Goal: Task Accomplishment & Management: Complete application form

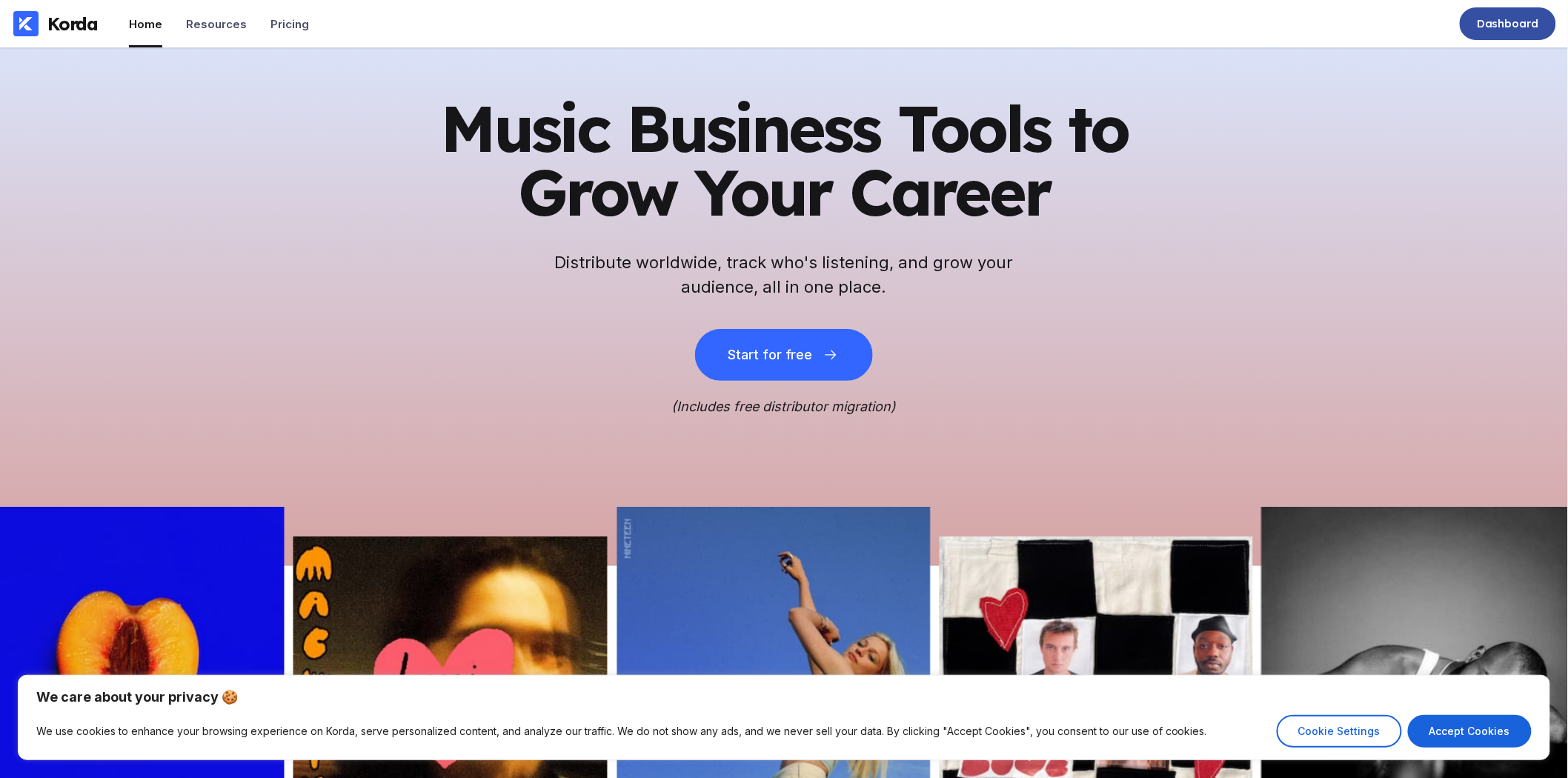
click at [1498, 33] on div "Dashboard" at bounding box center [1507, 23] width 97 height 33
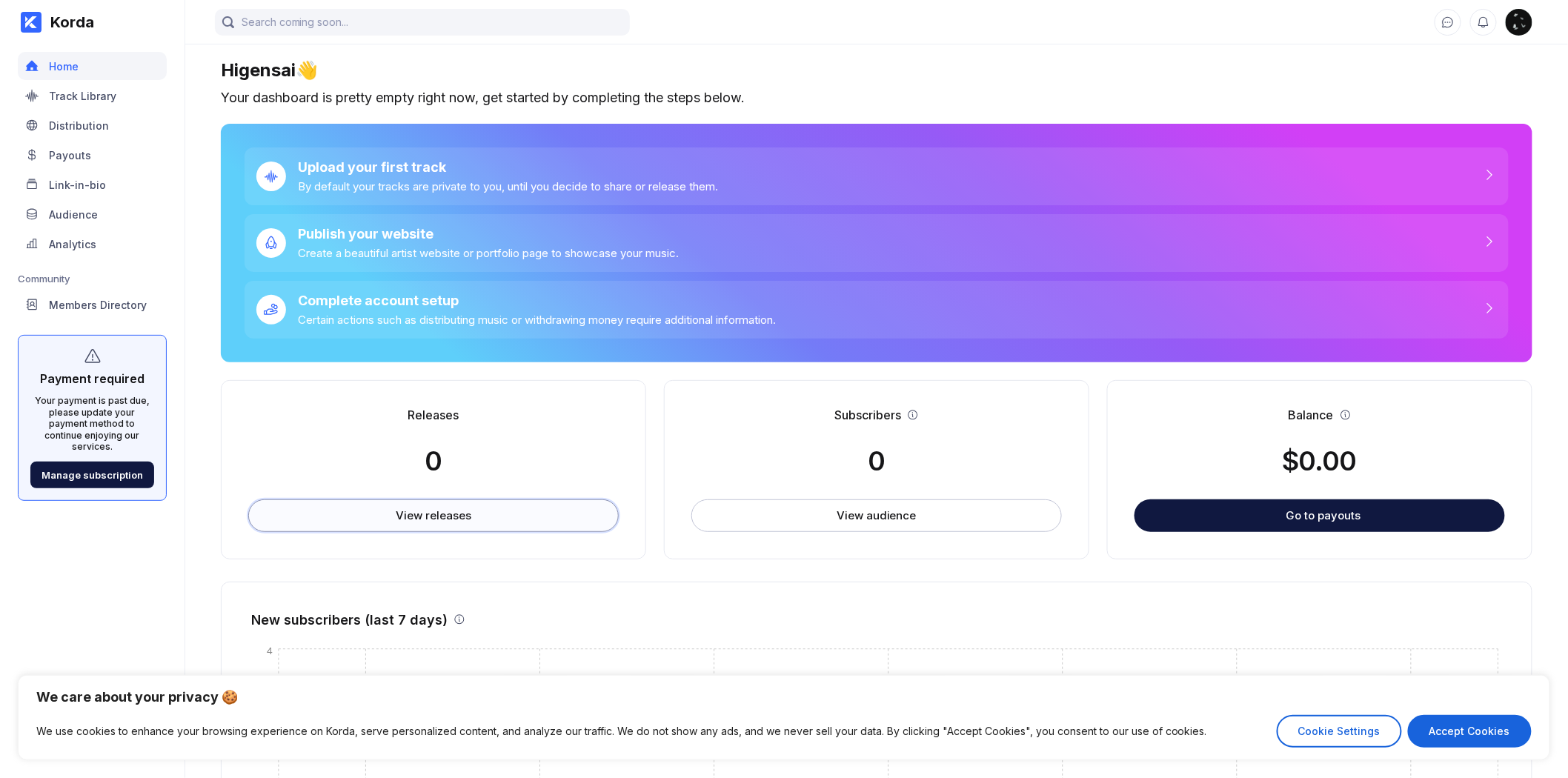
click at [443, 510] on div "View releases" at bounding box center [433, 516] width 75 height 14
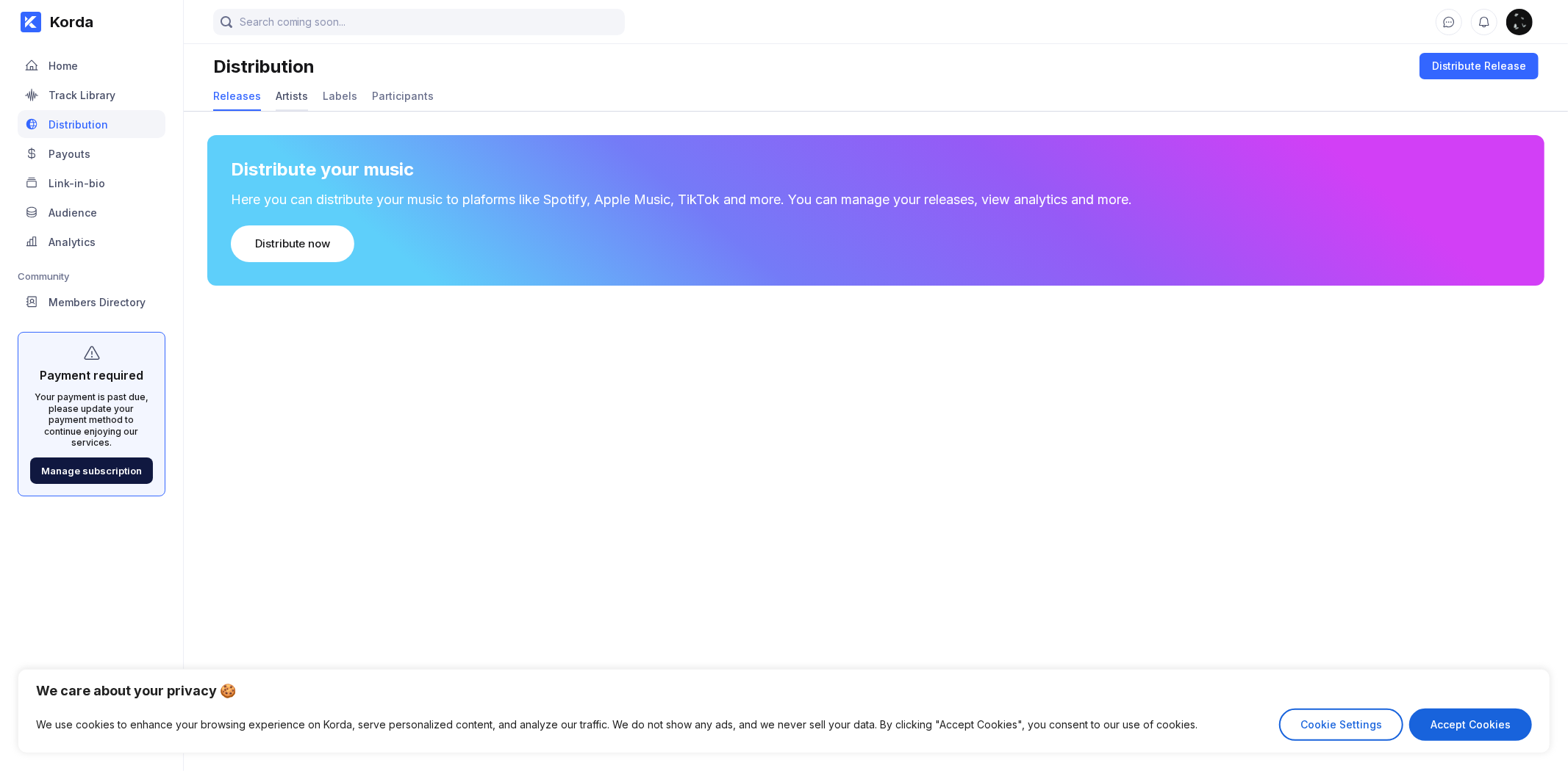
click at [284, 97] on div "Artists" at bounding box center [292, 96] width 32 height 13
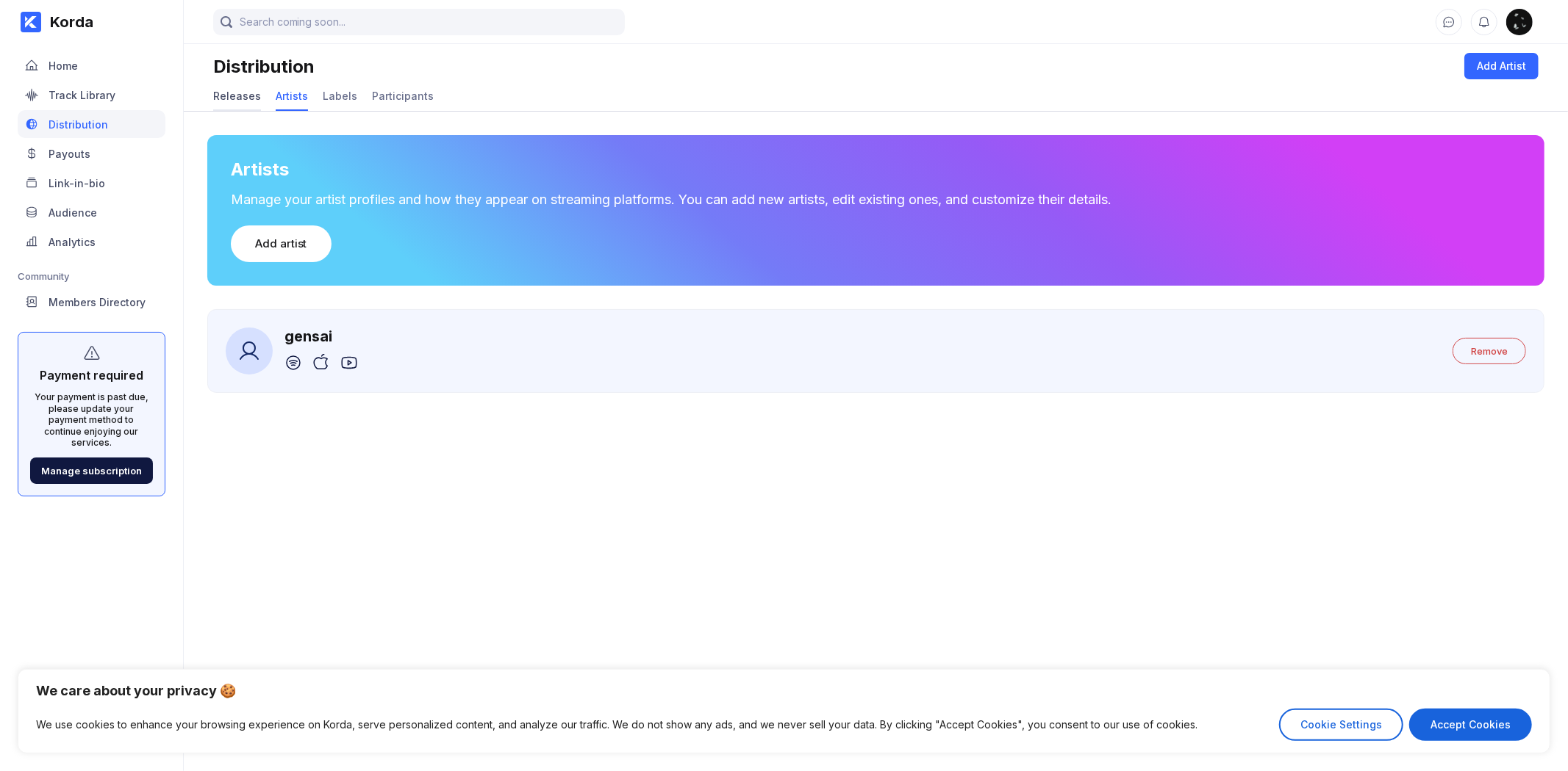
click at [228, 99] on div "Releases" at bounding box center [237, 96] width 47 height 13
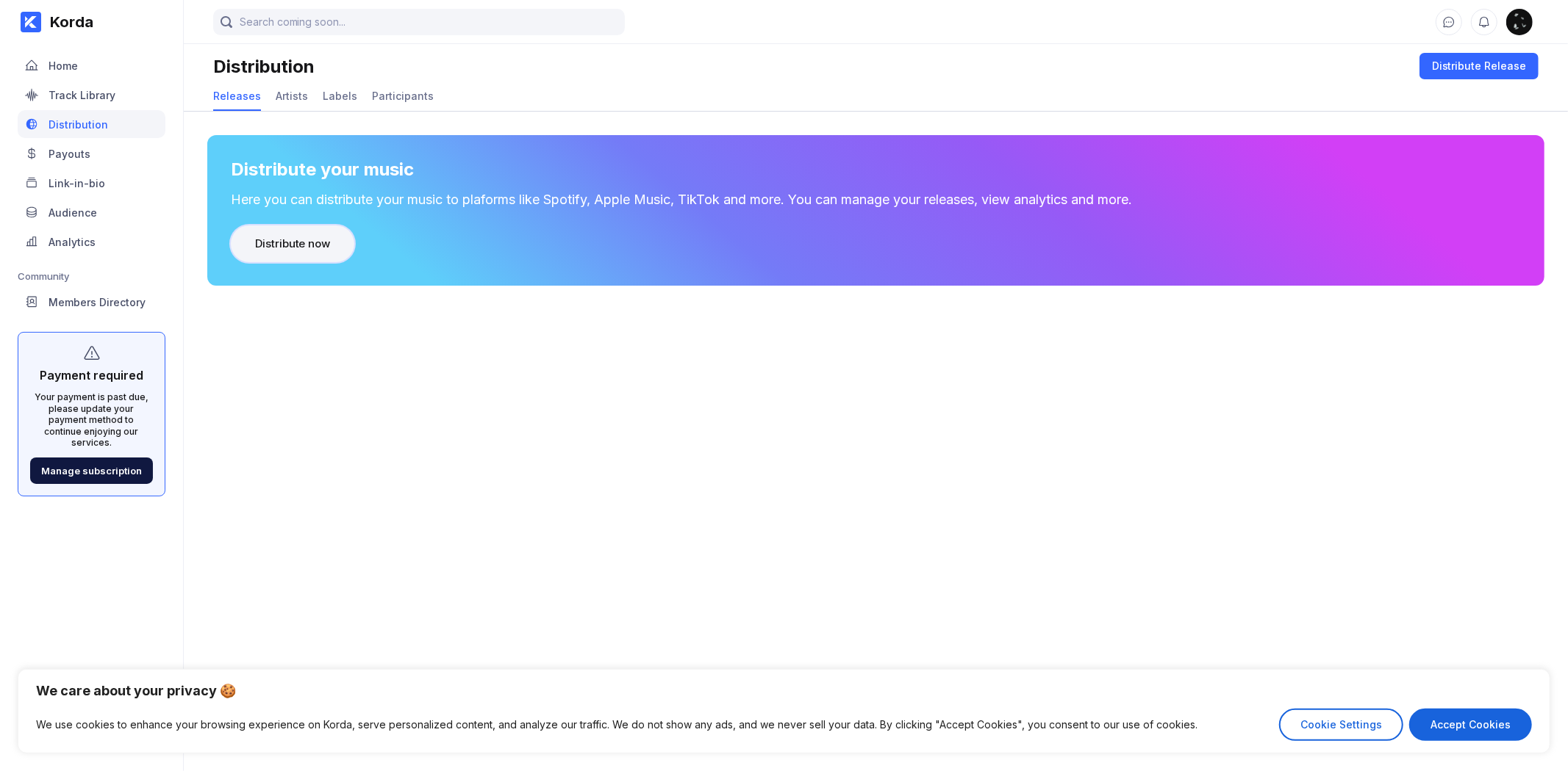
click at [295, 253] on button "Distribute now" at bounding box center [293, 244] width 124 height 37
click at [308, 238] on div "Distribute now" at bounding box center [293, 244] width 75 height 14
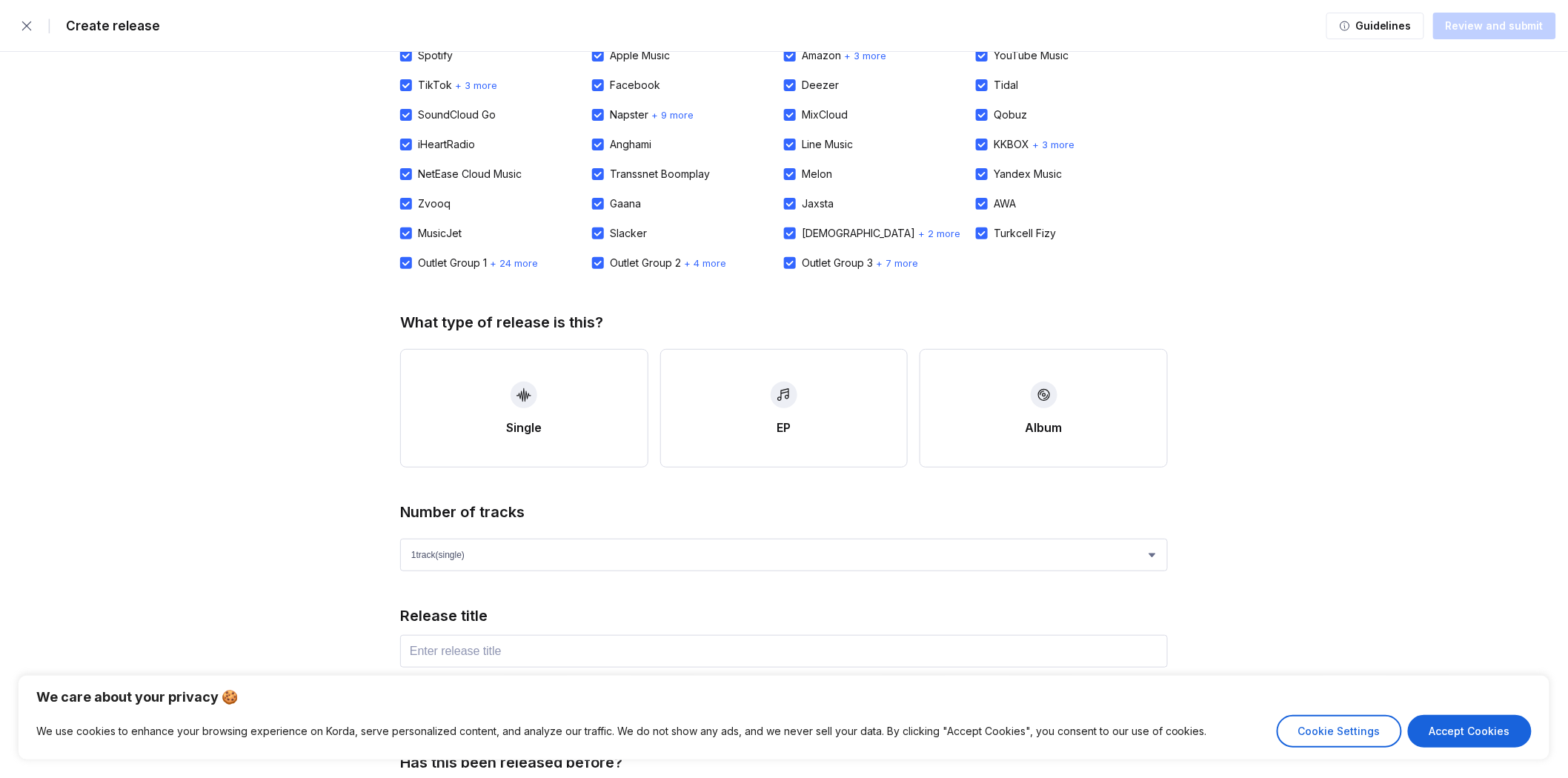
scroll to position [82, 0]
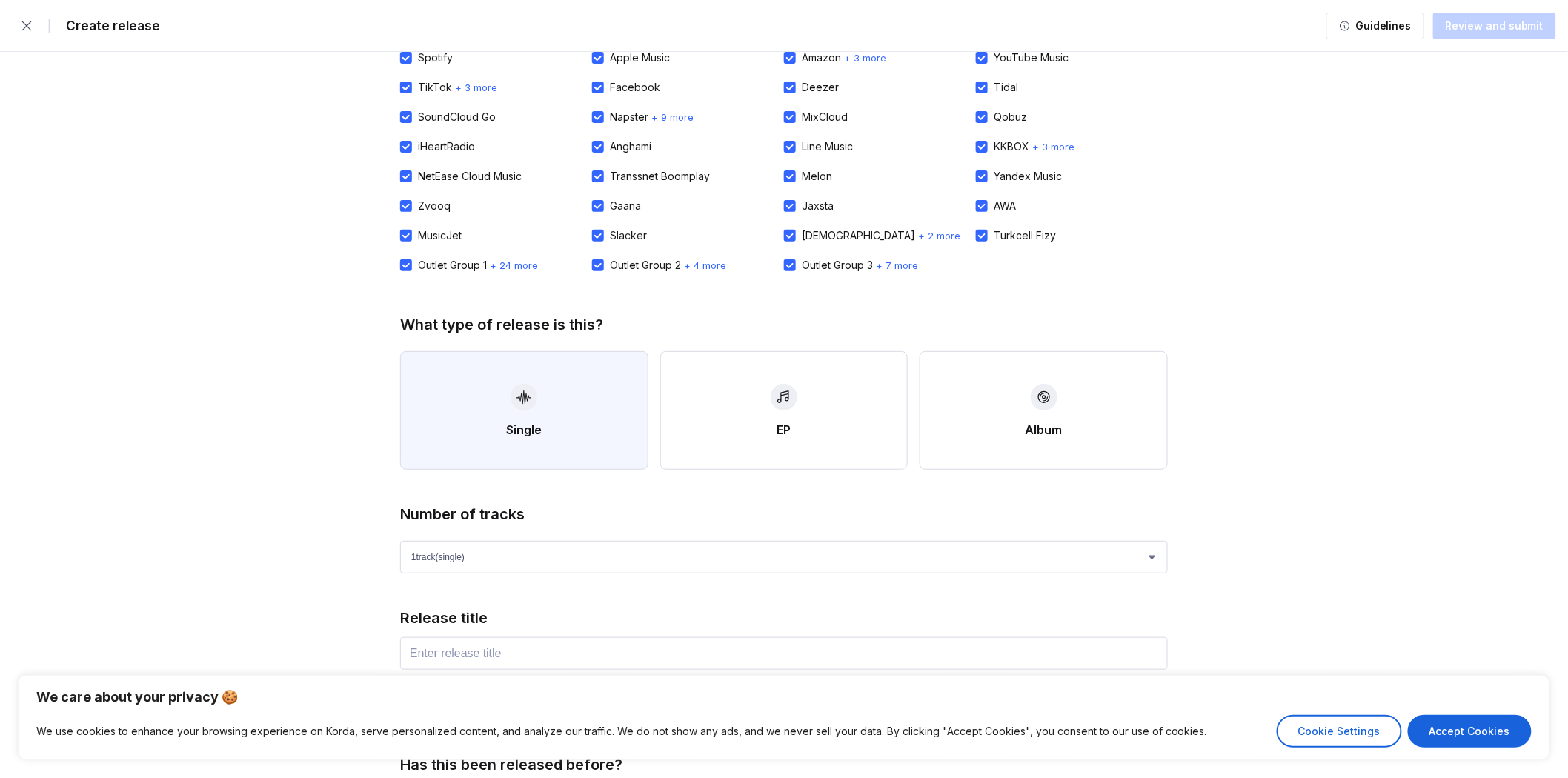
click at [534, 418] on button "Single" at bounding box center [524, 410] width 248 height 118
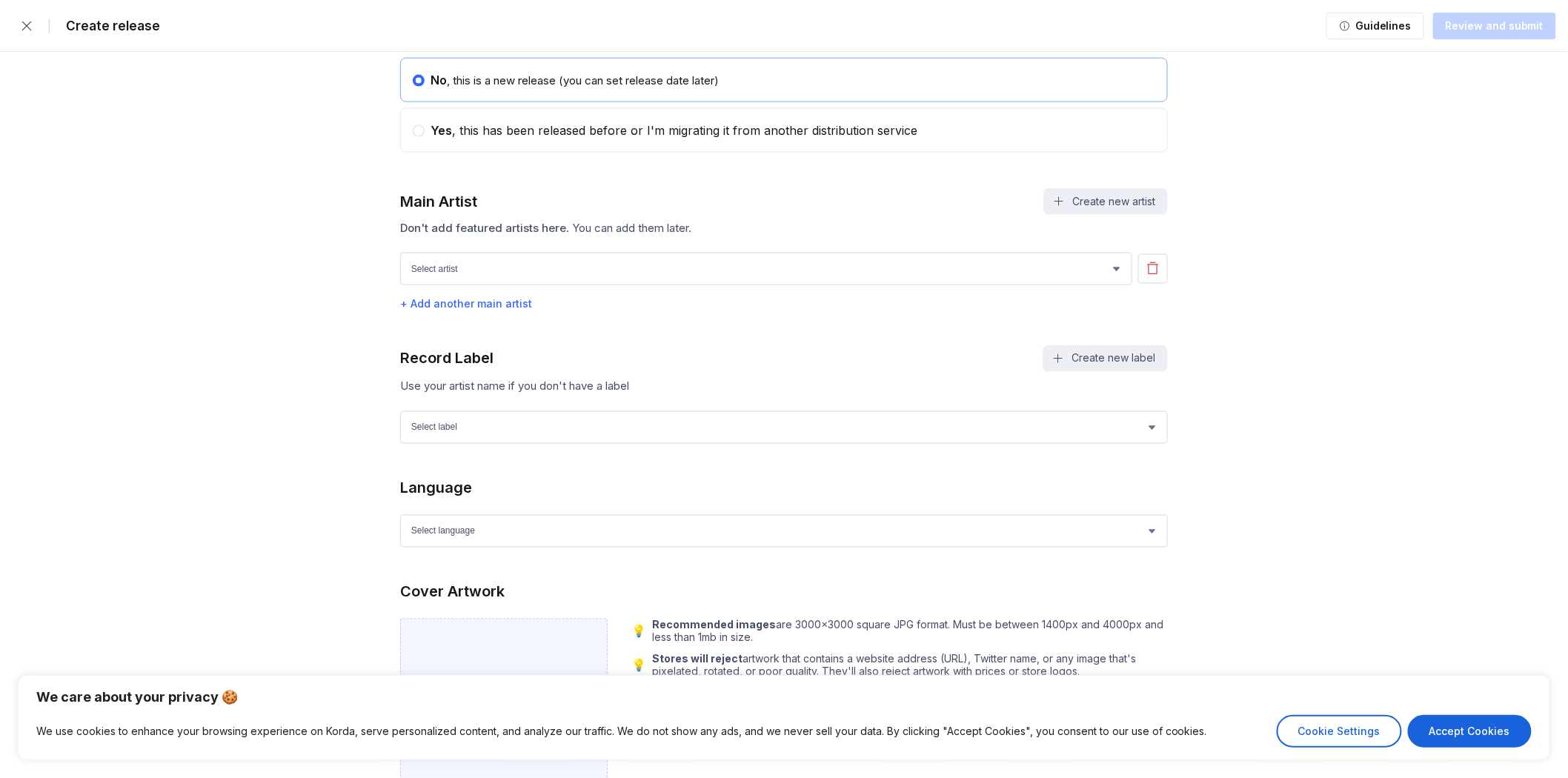
scroll to position [823, 0]
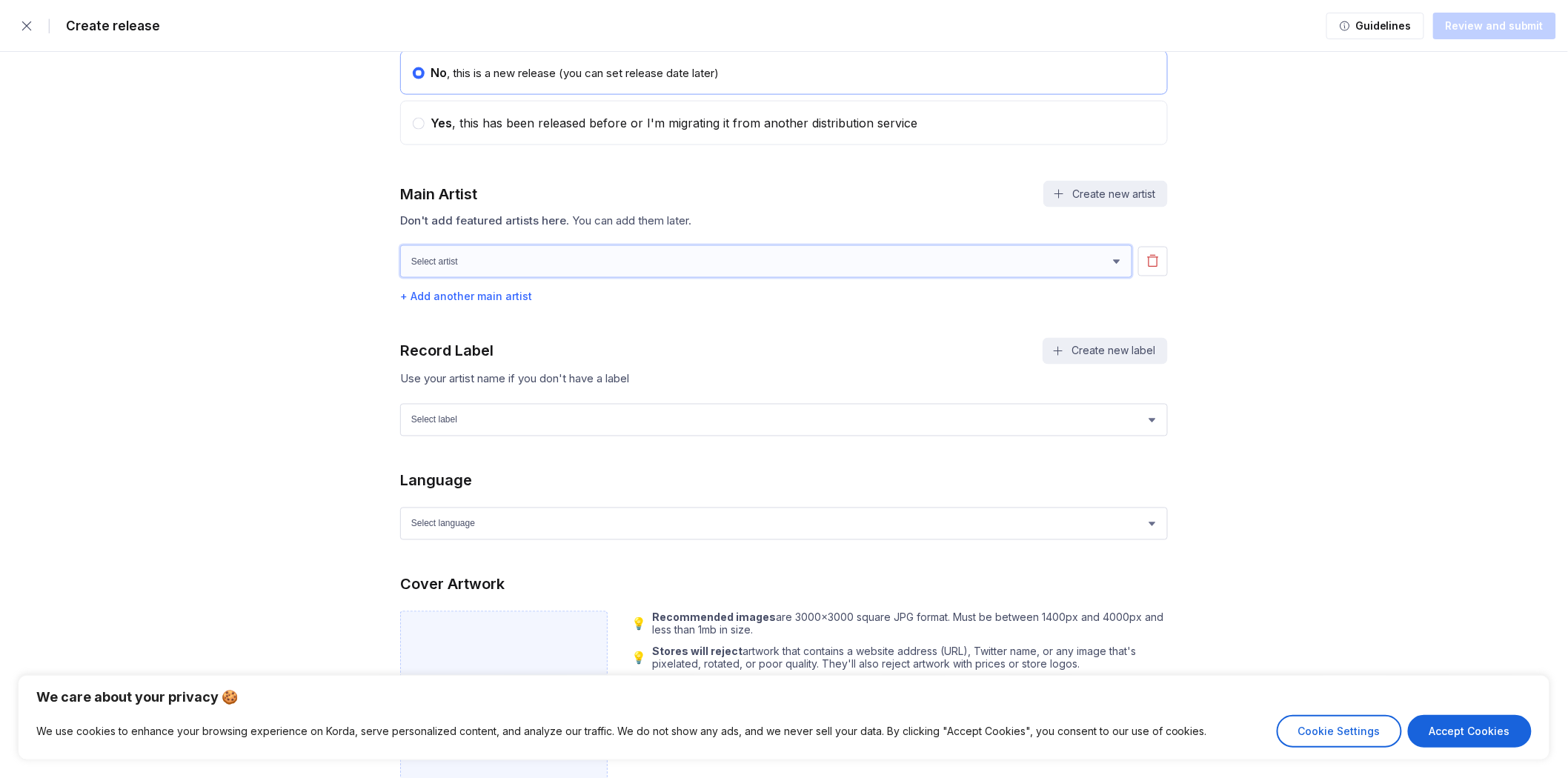
drag, startPoint x: 697, startPoint y: 249, endPoint x: 649, endPoint y: 270, distance: 52.4
click at [697, 249] on select "Select artist [PERSON_NAME]" at bounding box center [766, 261] width 732 height 33
select select "0aa3468e-ac60-4995-a700-5aa4786793cd"
click at [400, 245] on select "Select artist [PERSON_NAME]" at bounding box center [766, 261] width 732 height 33
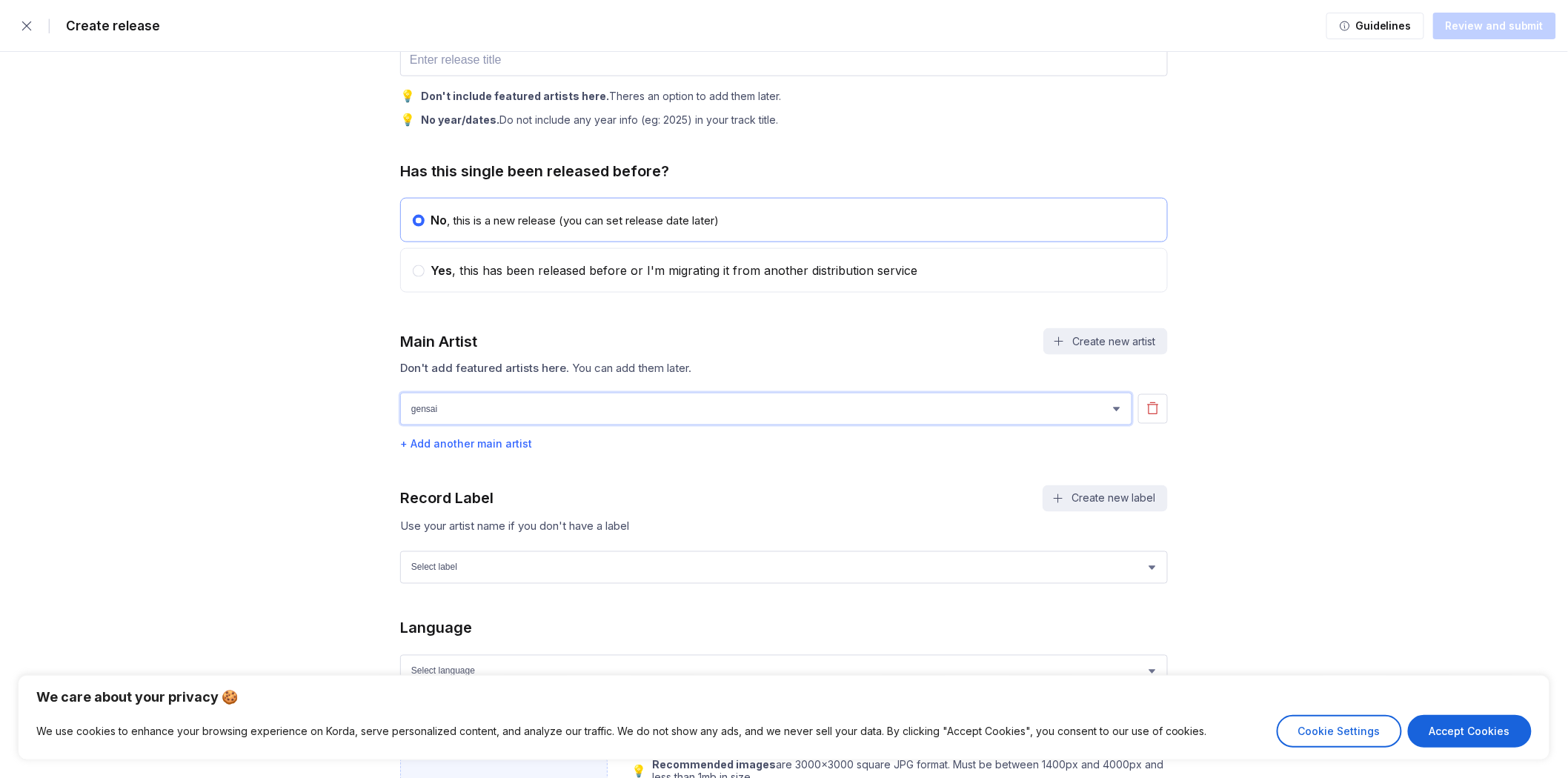
scroll to position [658, 0]
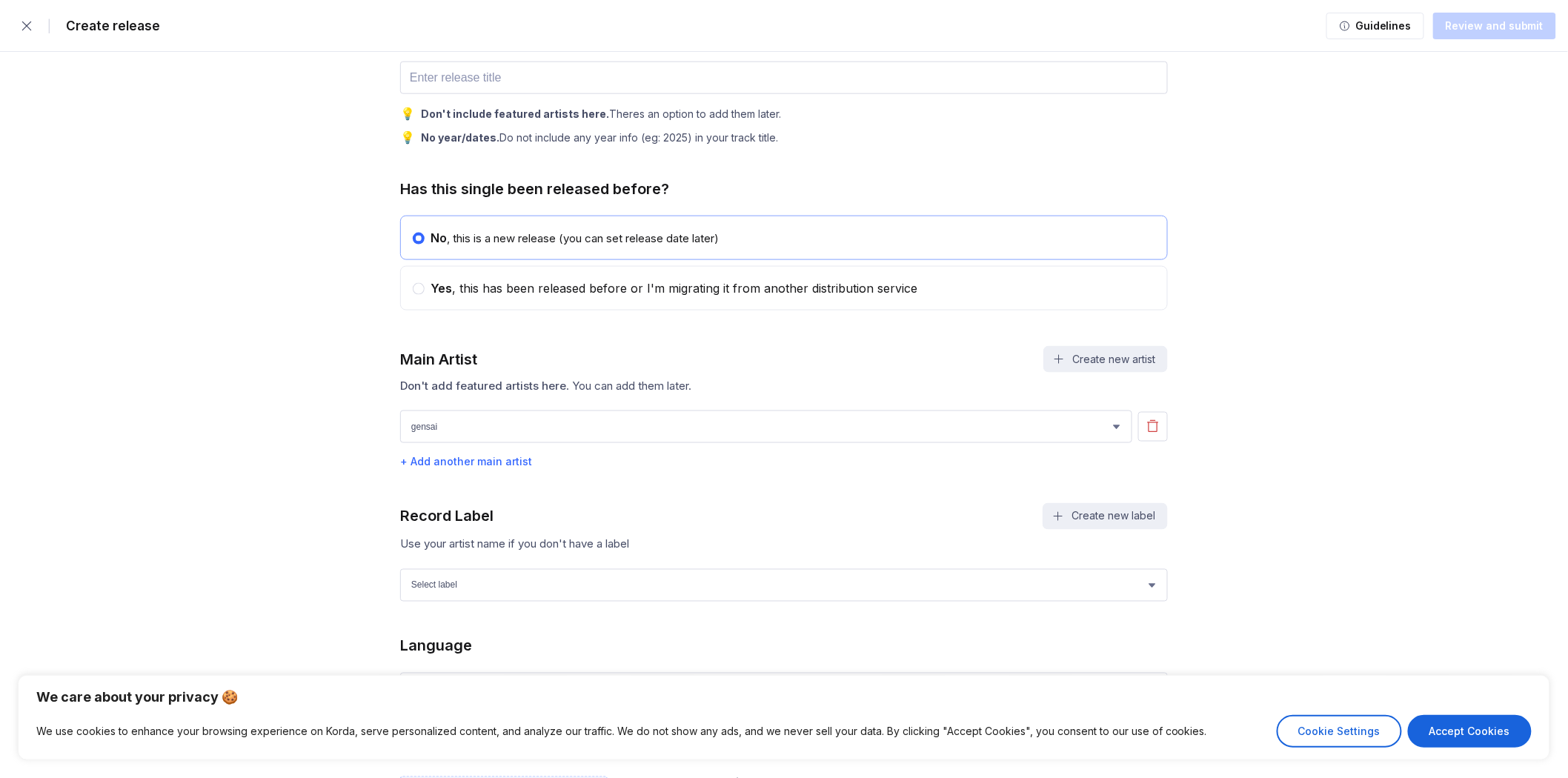
click at [1494, 14] on div "Guidelines Review and submit" at bounding box center [1441, 25] width 229 height 30
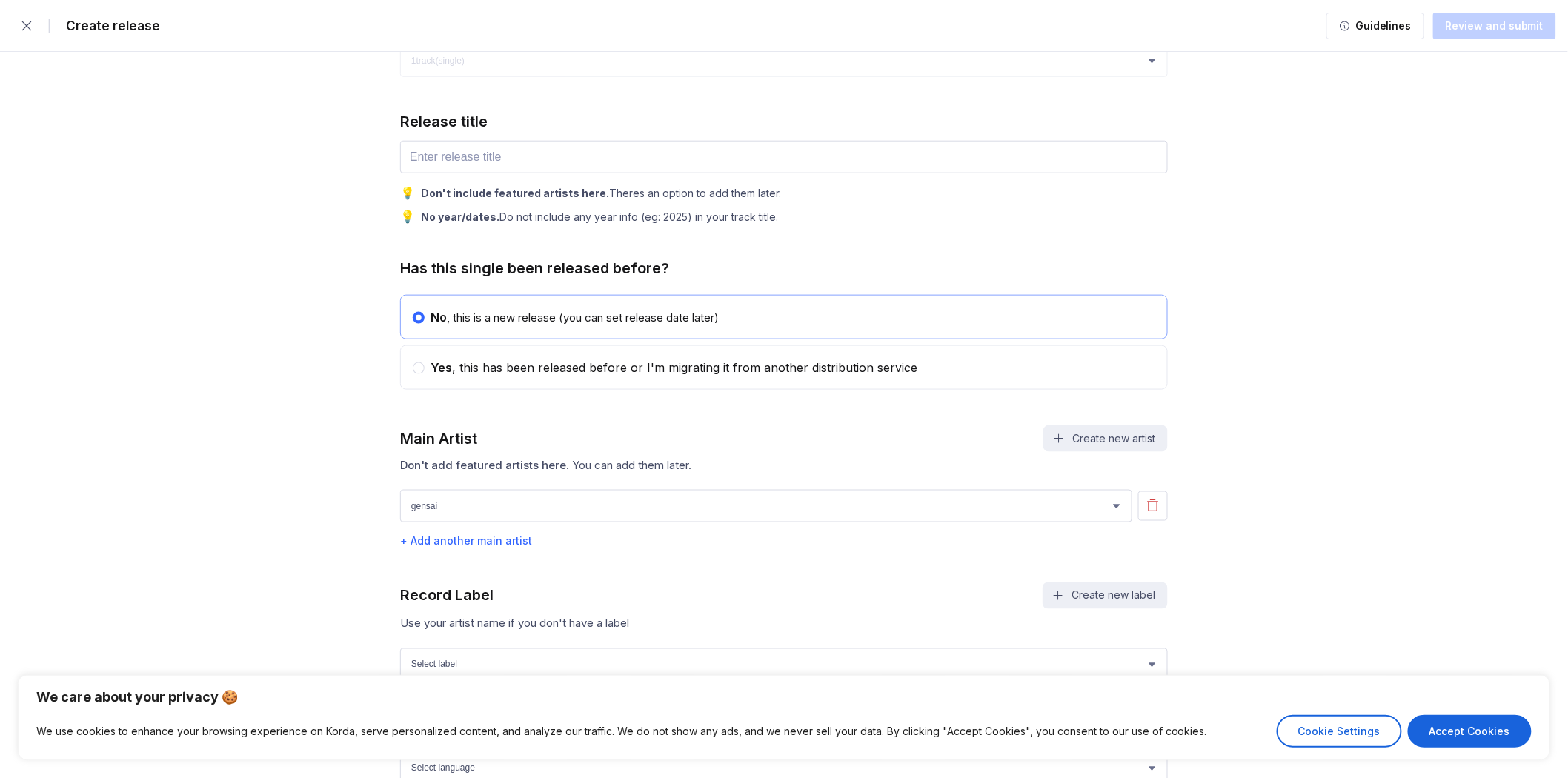
scroll to position [576, 0]
drag, startPoint x: 1283, startPoint y: 324, endPoint x: 1208, endPoint y: 328, distance: 75.1
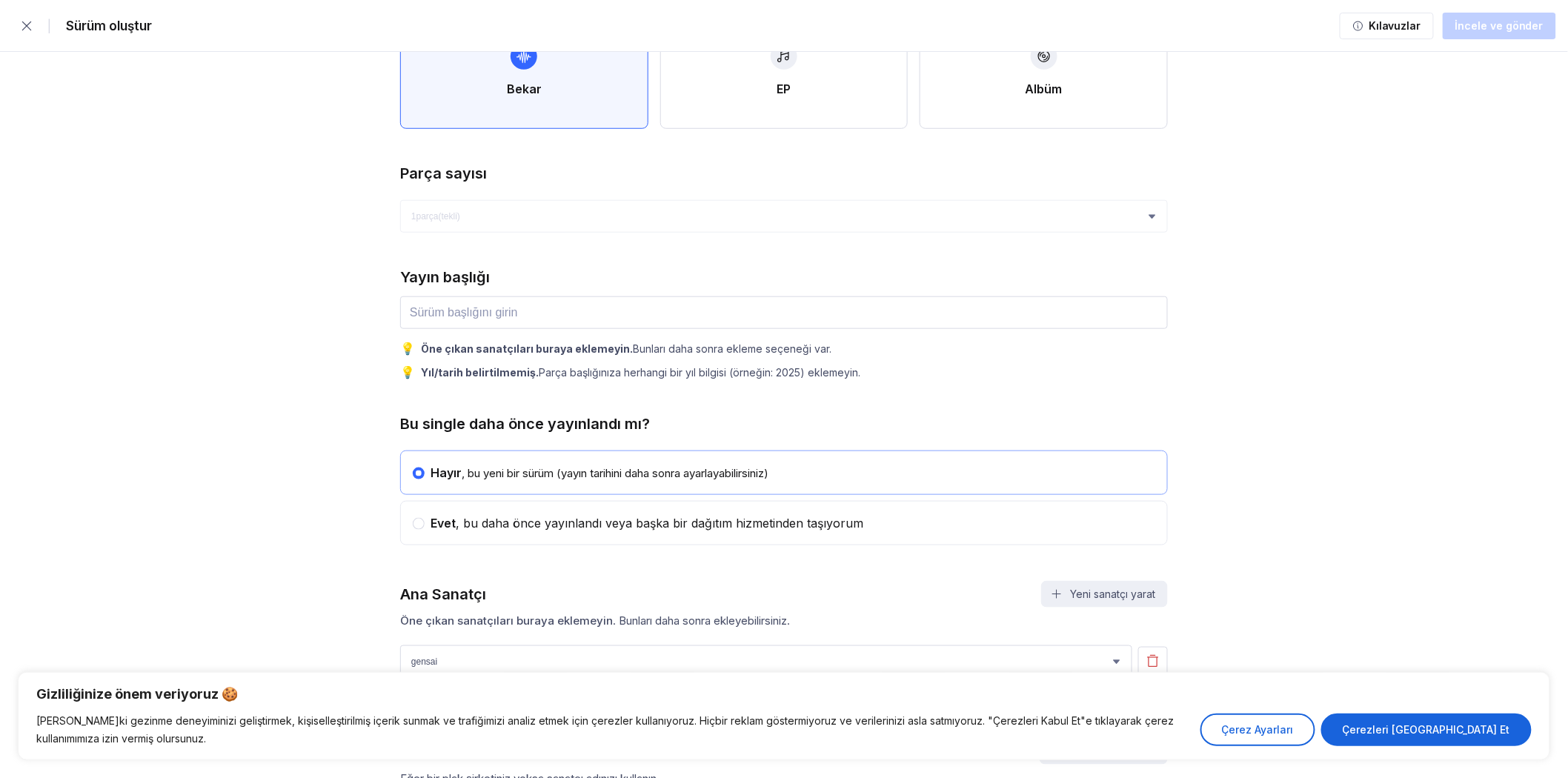
scroll to position [411, 0]
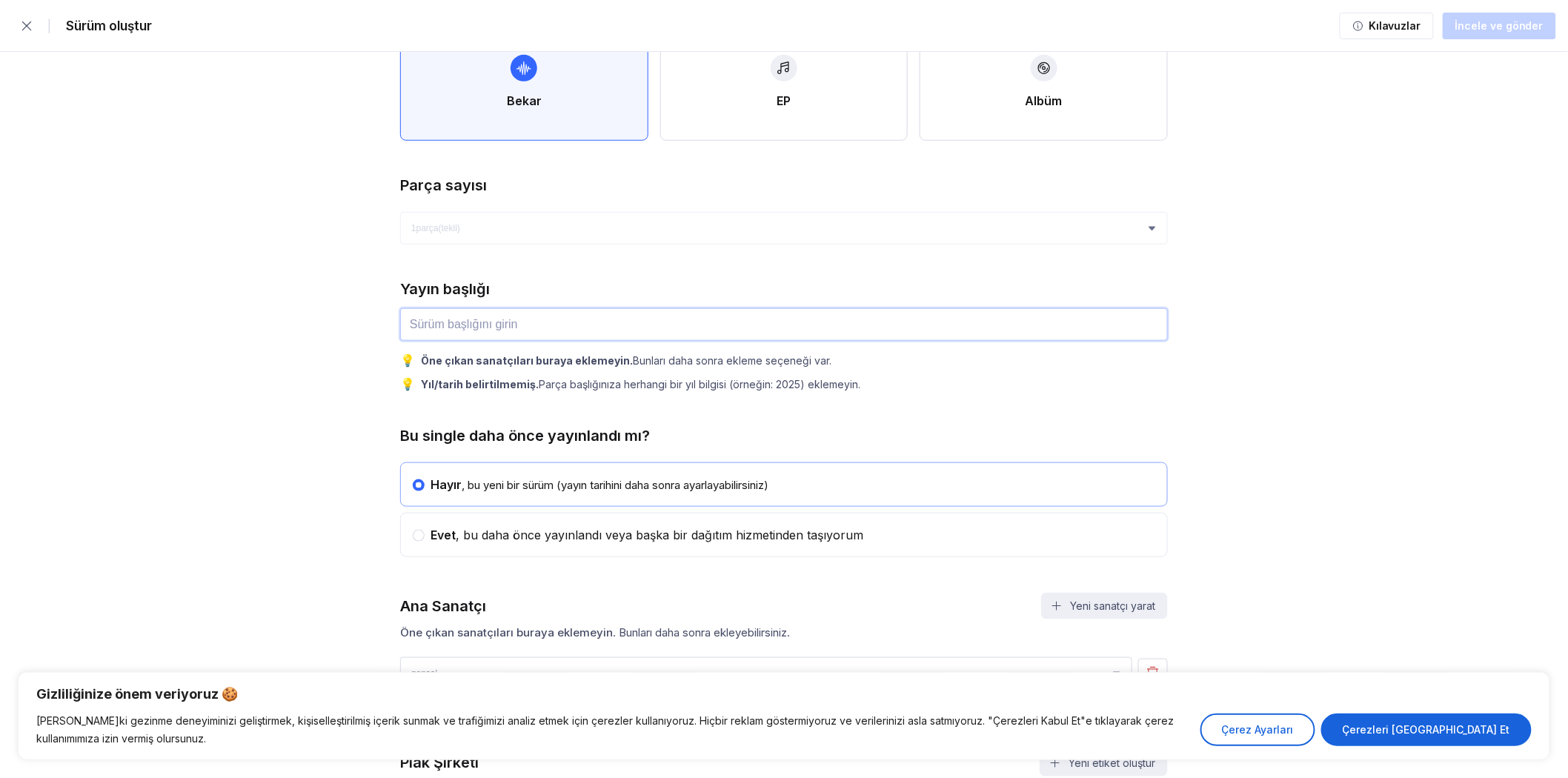
click at [546, 324] on input "text" at bounding box center [784, 324] width 768 height 33
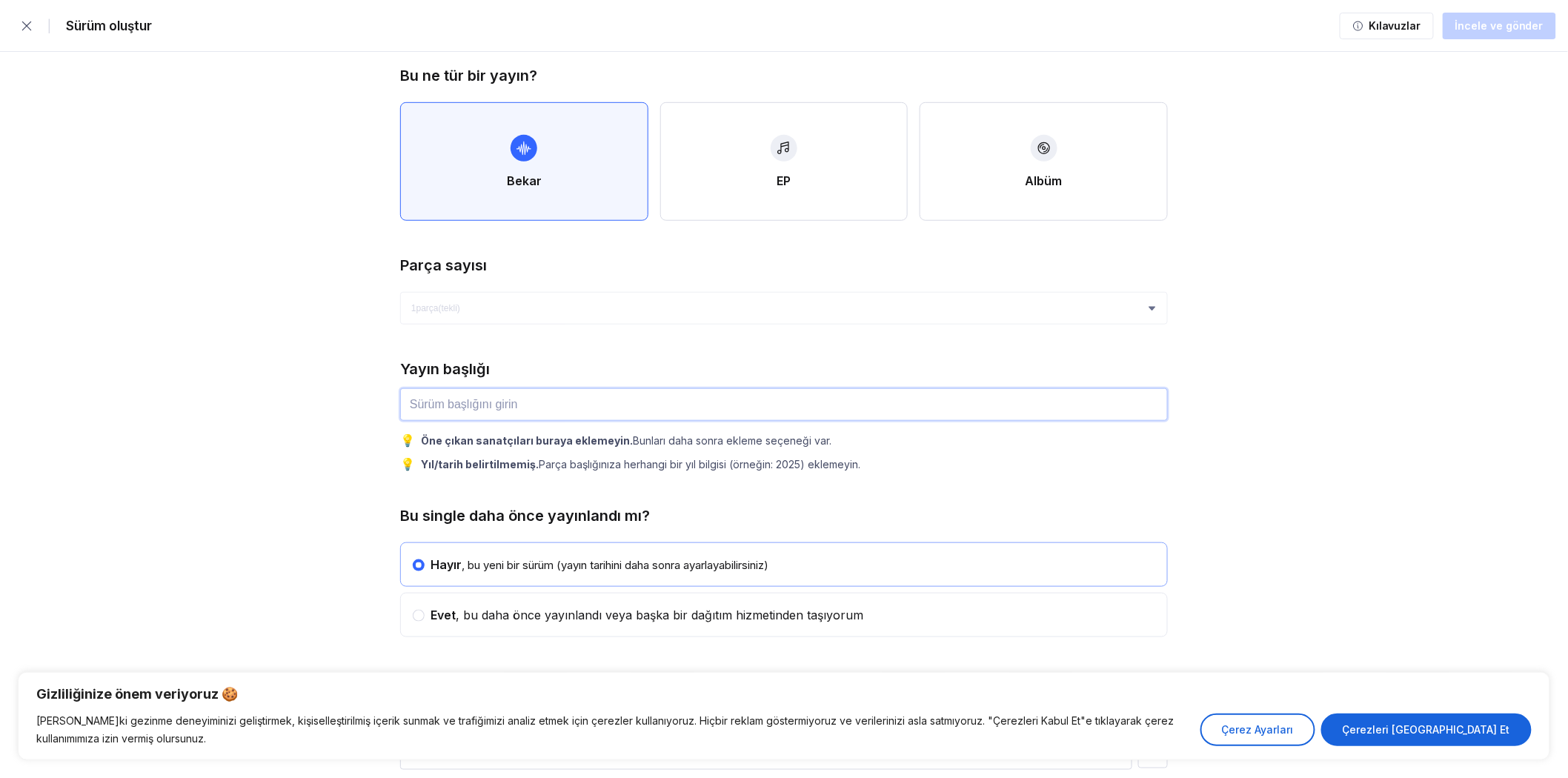
scroll to position [329, 0]
click at [27, 24] on icon "button" at bounding box center [27, 25] width 10 height 10
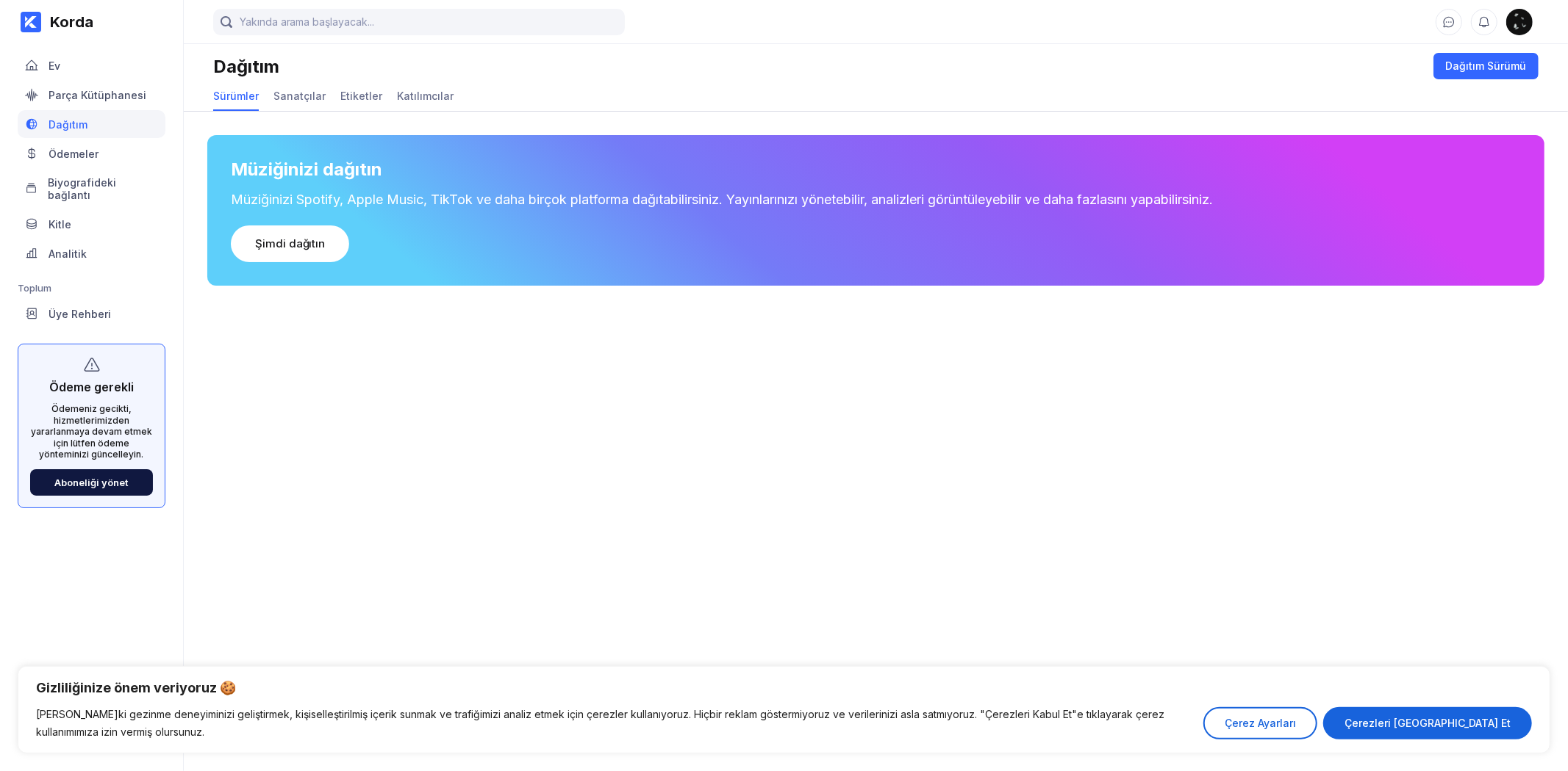
click at [1518, 22] on img at bounding box center [1520, 22] width 27 height 27
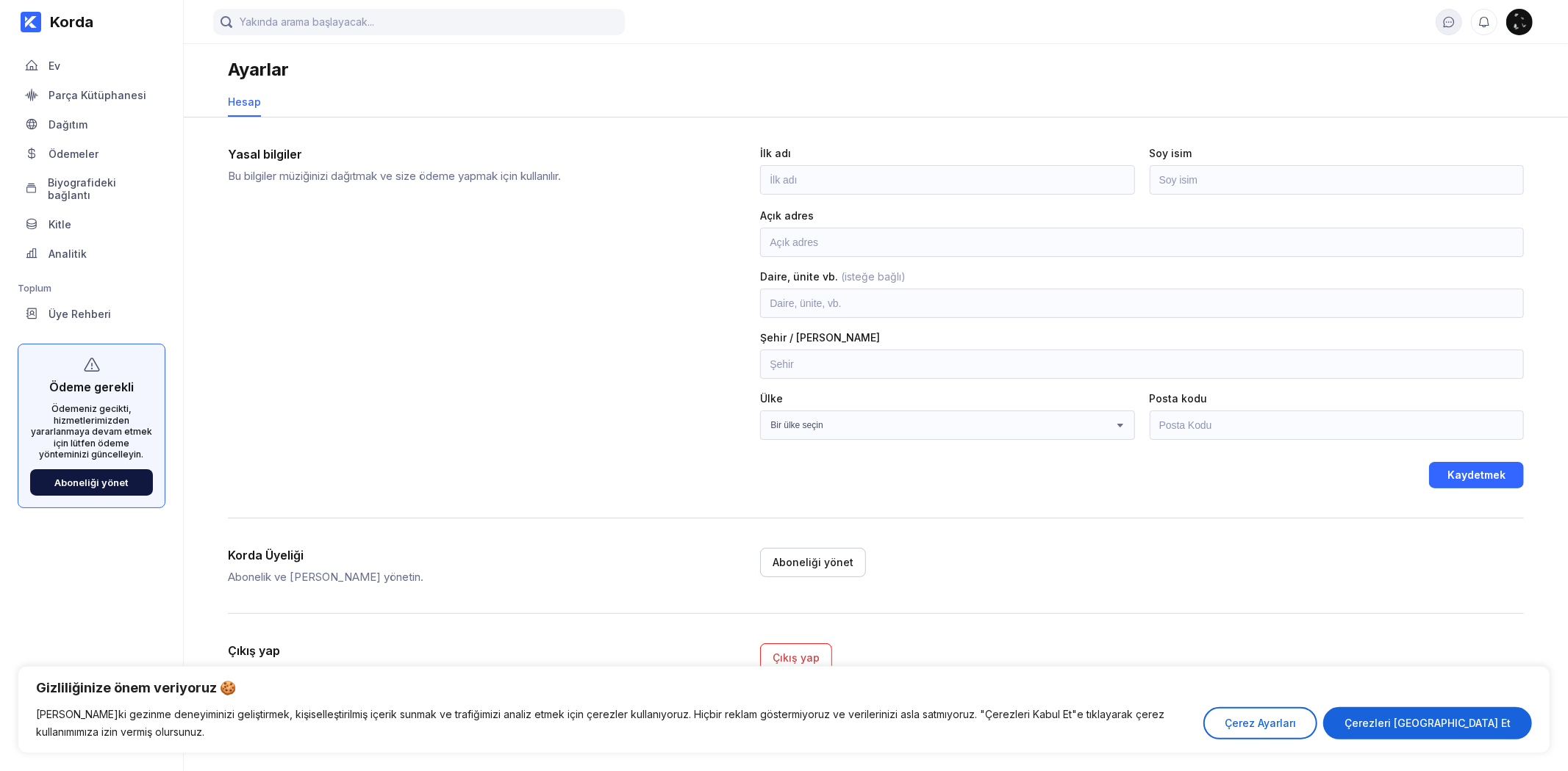
click at [1437, 20] on button at bounding box center [1449, 22] width 27 height 27
click at [65, 64] on div "Ev" at bounding box center [91, 64] width 148 height 28
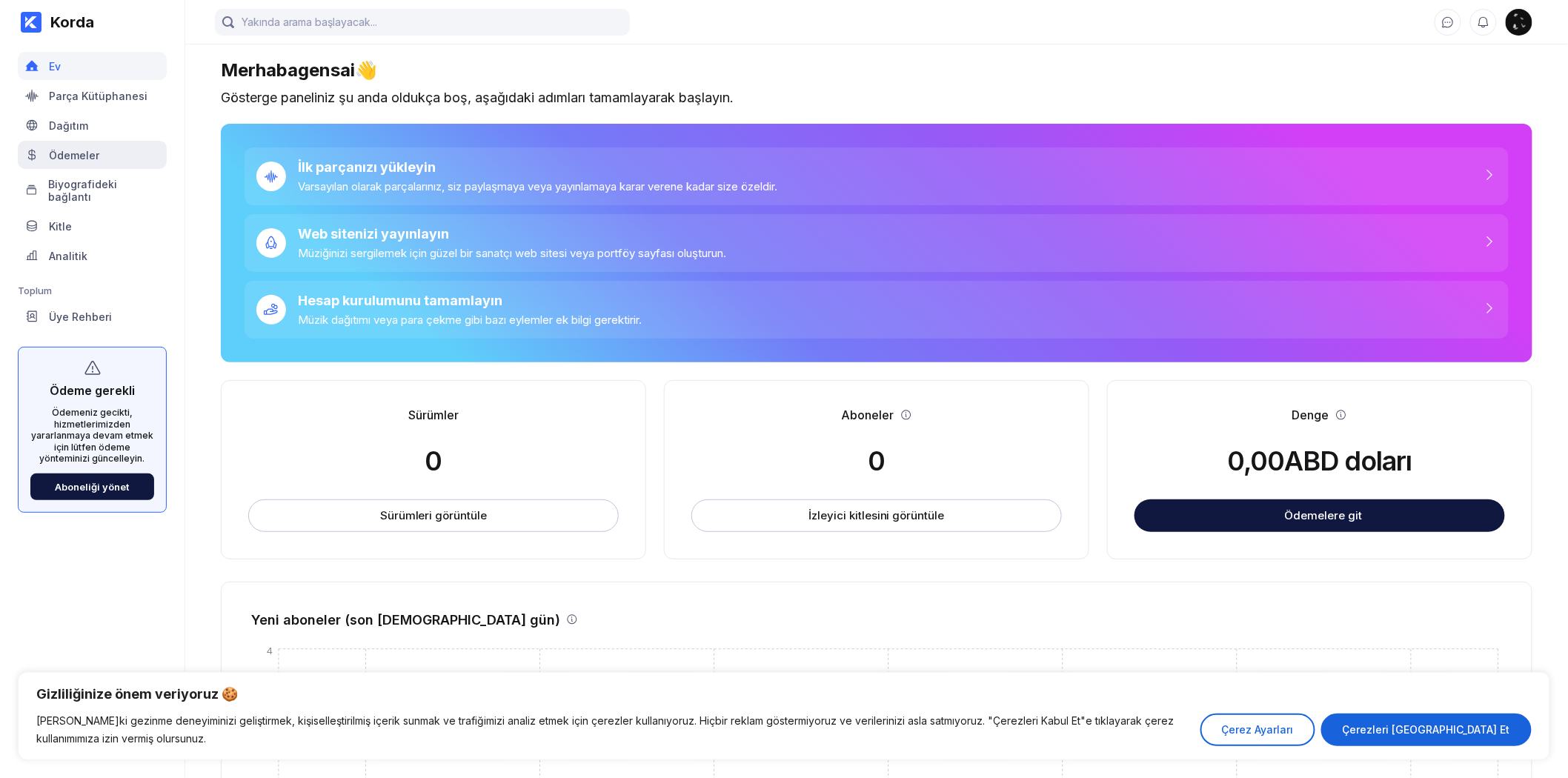
click at [83, 150] on font "Ödemeler" at bounding box center [74, 155] width 51 height 13
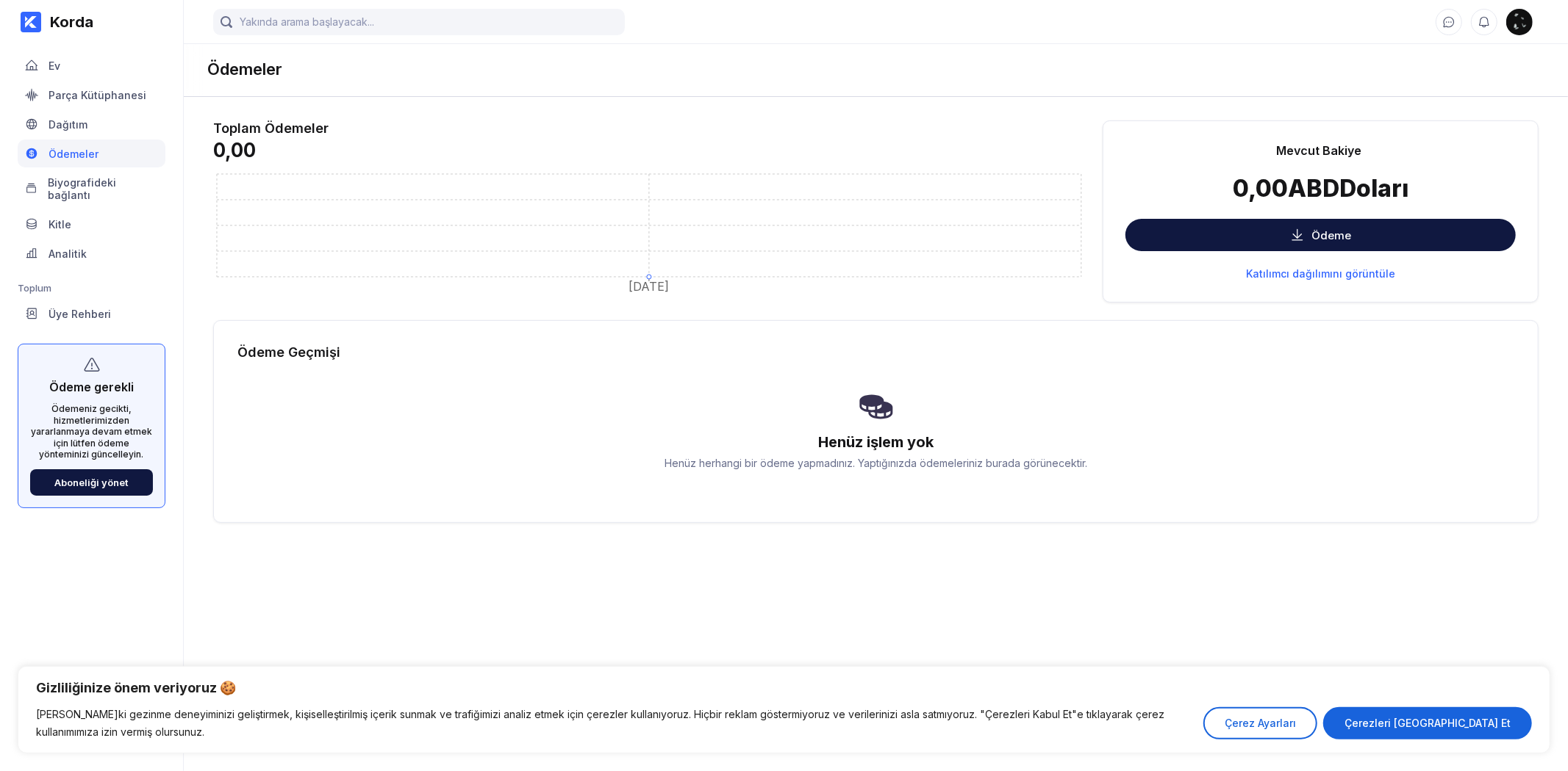
click at [90, 128] on div "Dağıtım" at bounding box center [91, 124] width 148 height 28
